Goal: Transaction & Acquisition: Book appointment/travel/reservation

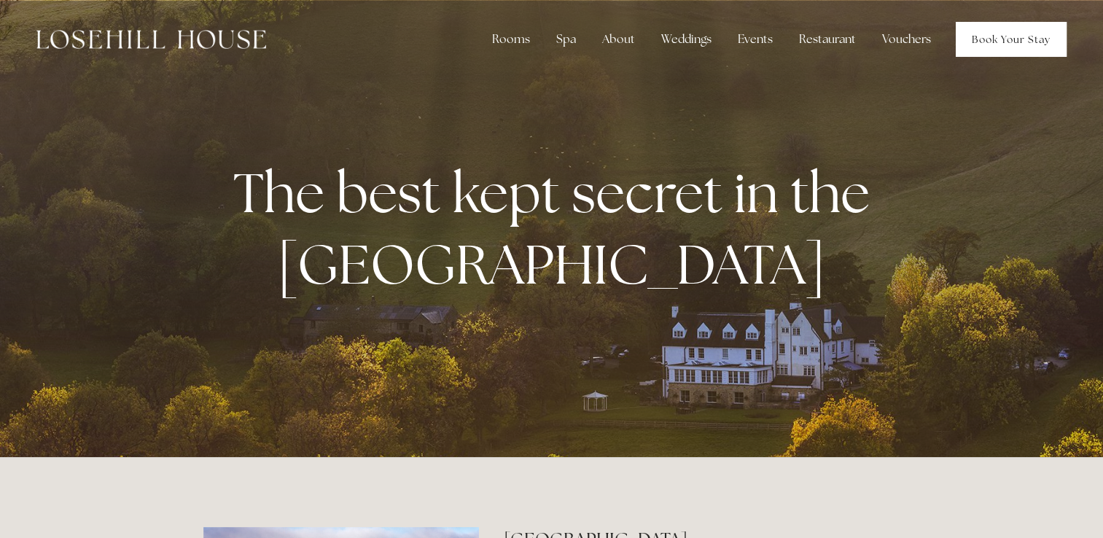
click at [1005, 41] on link "Book Your Stay" at bounding box center [1010, 39] width 111 height 35
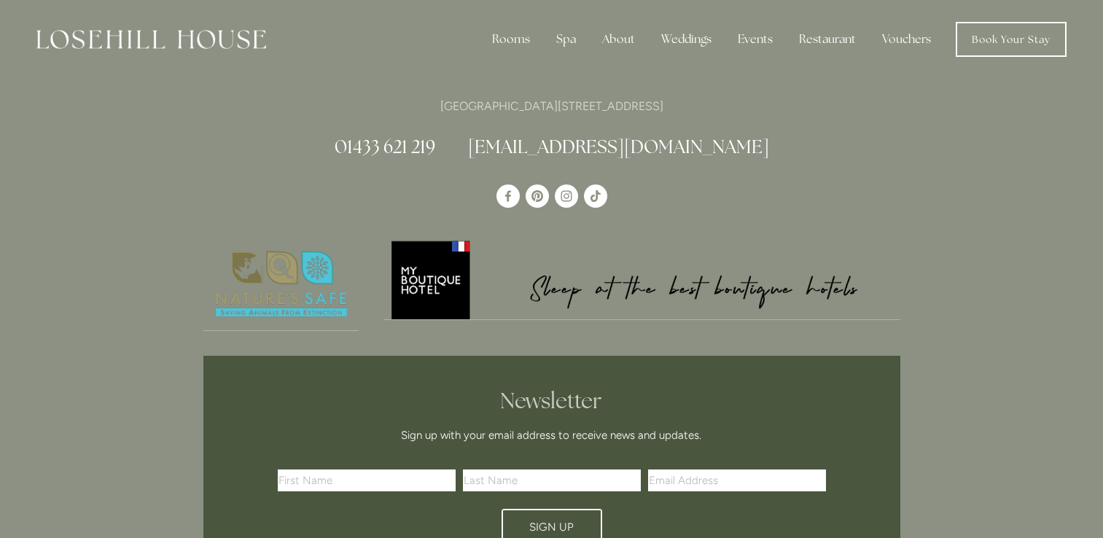
click at [1005, 41] on link "Book Your Stay" at bounding box center [1010, 39] width 111 height 35
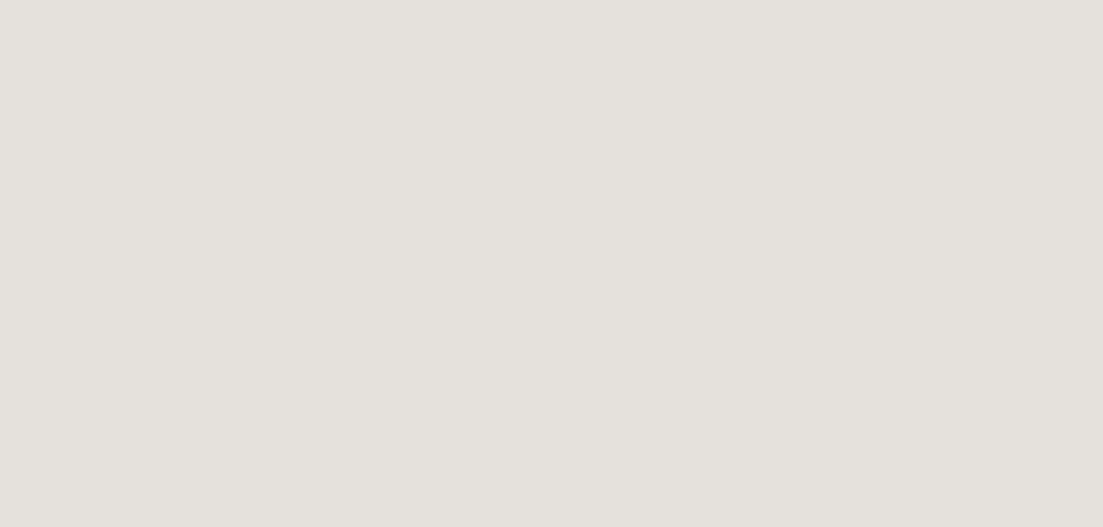
scroll to position [555, 0]
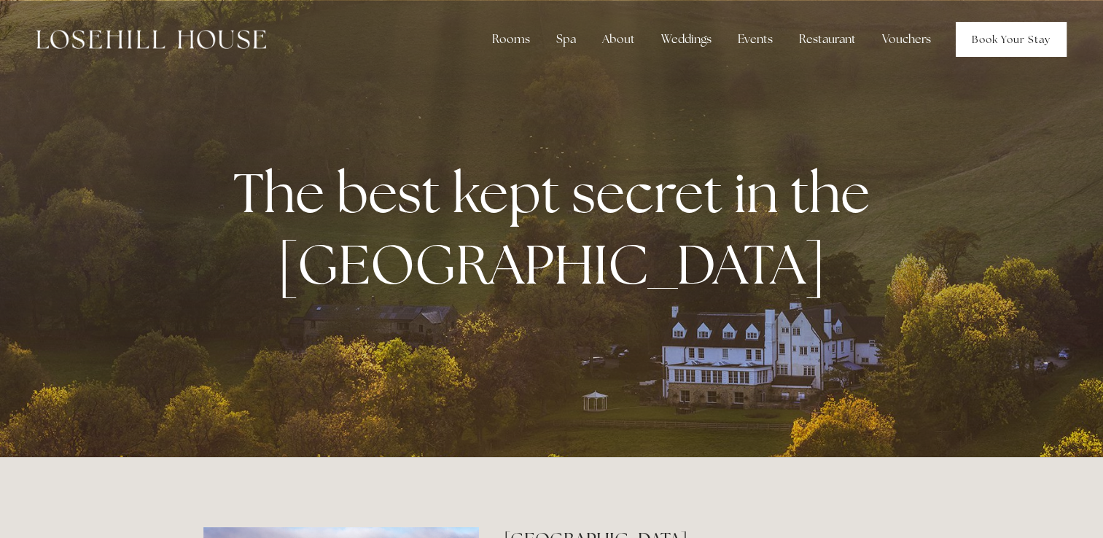
click at [996, 34] on link "Book Your Stay" at bounding box center [1010, 39] width 111 height 35
click at [1019, 42] on link "Book Your Stay" at bounding box center [1010, 39] width 111 height 35
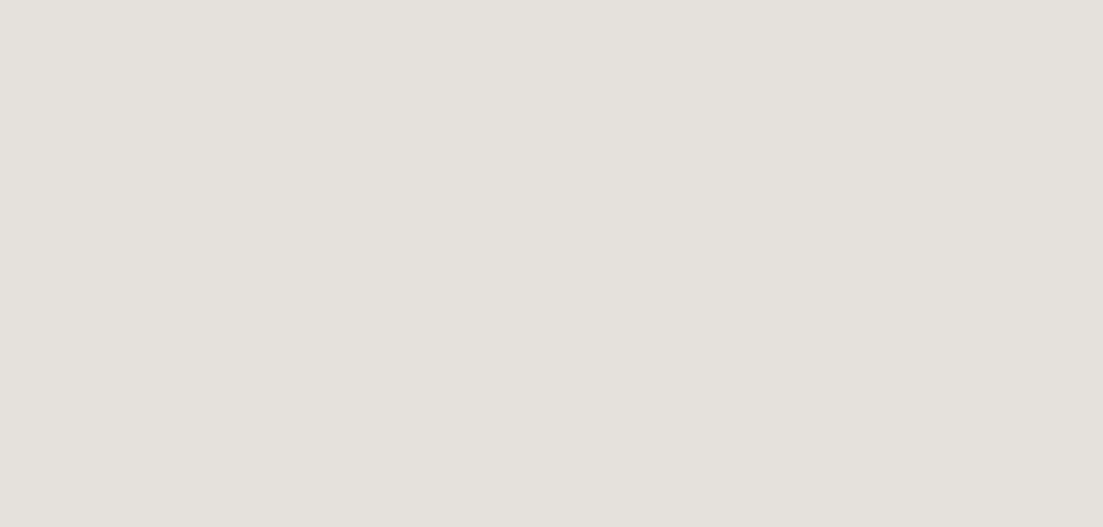
scroll to position [1119, 0]
